Goal: Learn about a topic

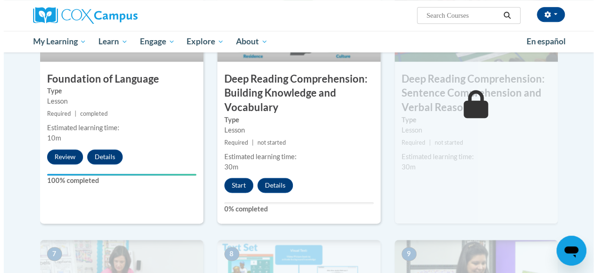
scroll to position [517, 0]
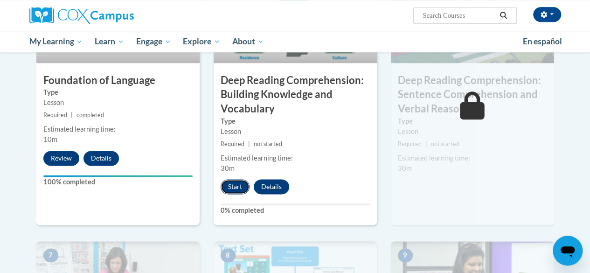
click at [235, 184] on button "Start" at bounding box center [235, 186] width 29 height 15
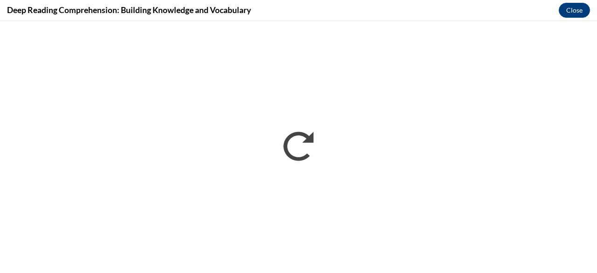
scroll to position [0, 0]
